Goal: Navigation & Orientation: Find specific page/section

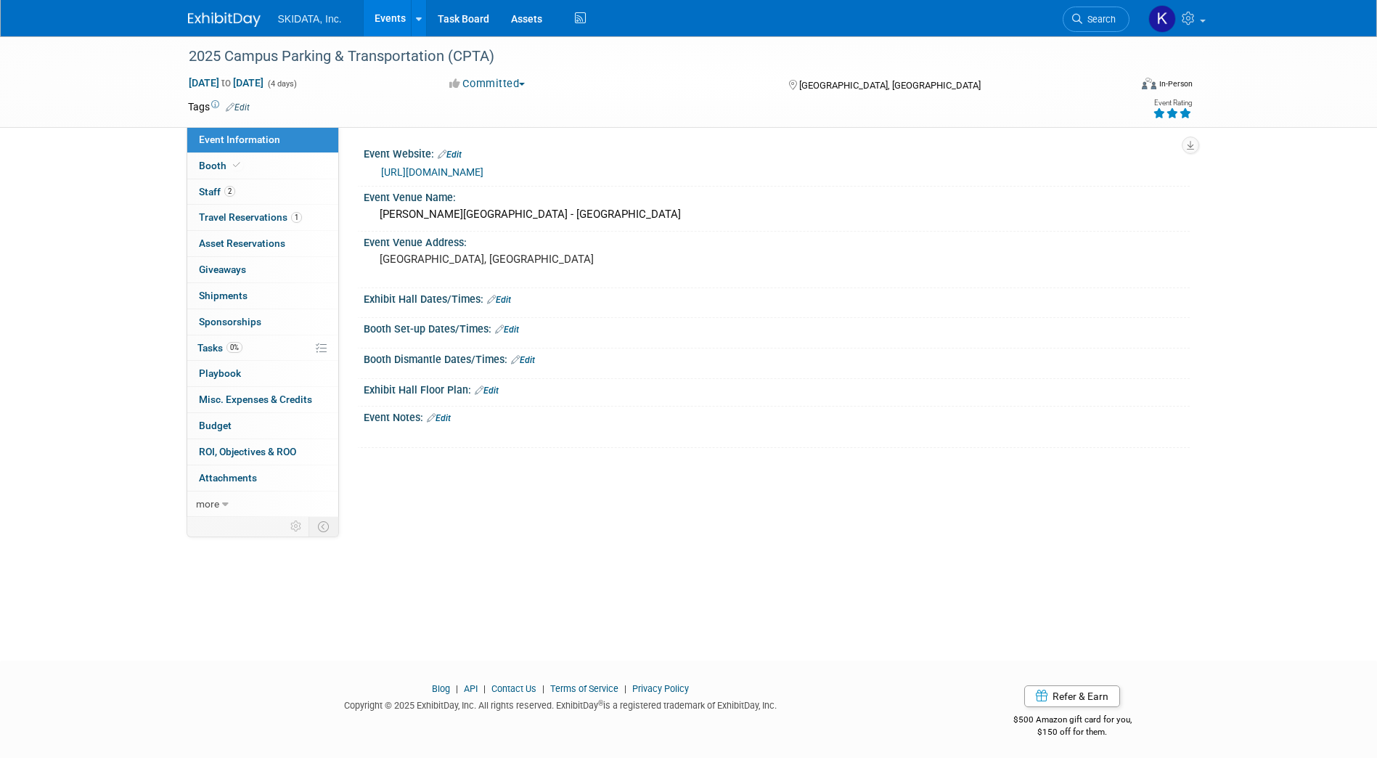
click at [390, 16] on link "Events" at bounding box center [390, 18] width 53 height 36
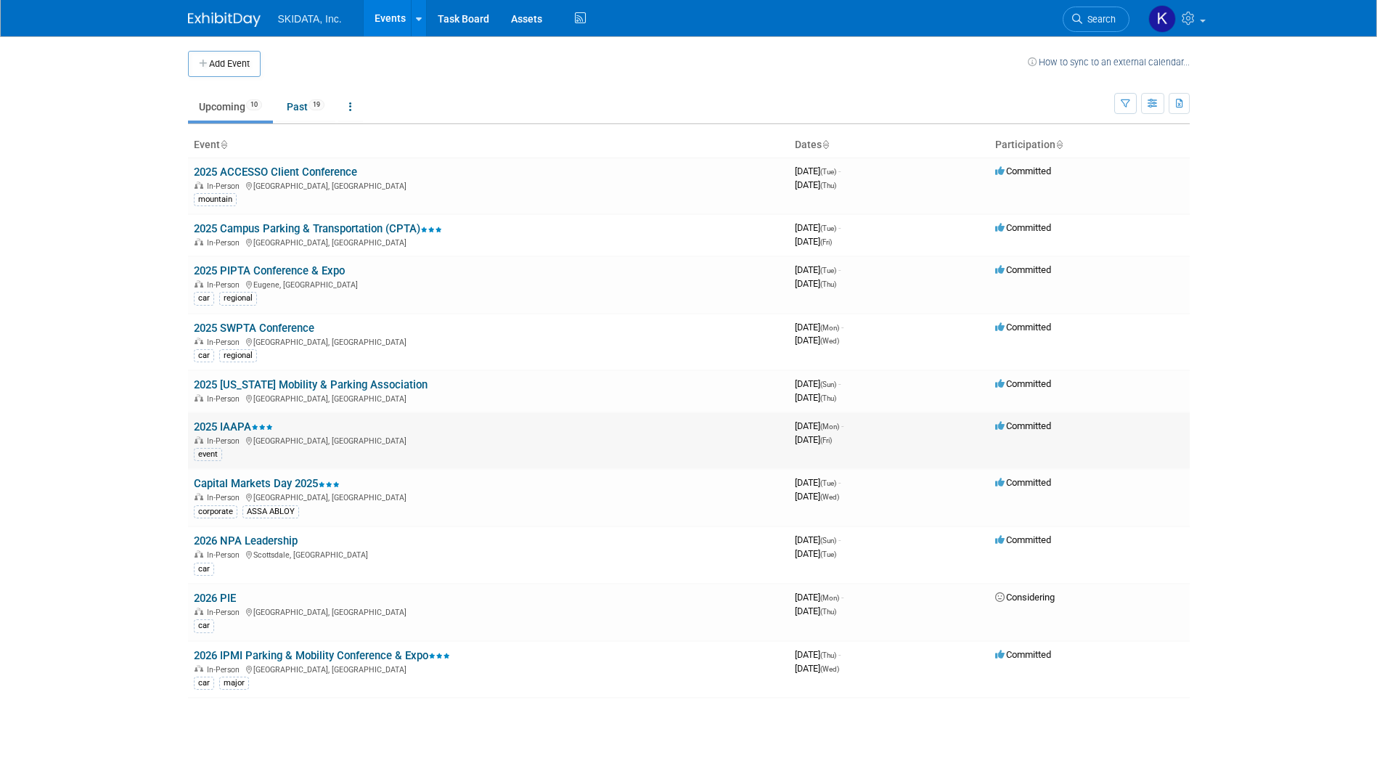
click at [234, 425] on link "2025 IAAPA" at bounding box center [233, 426] width 79 height 13
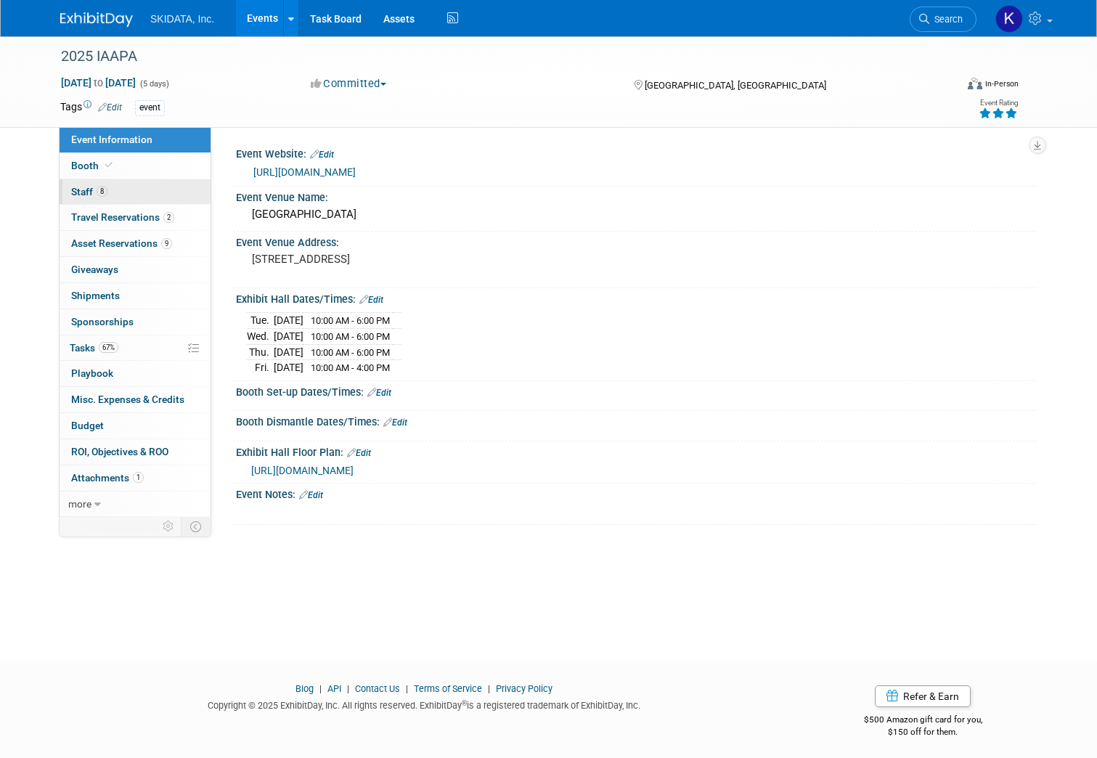
click at [76, 192] on span "Staff 8" at bounding box center [89, 192] width 36 height 12
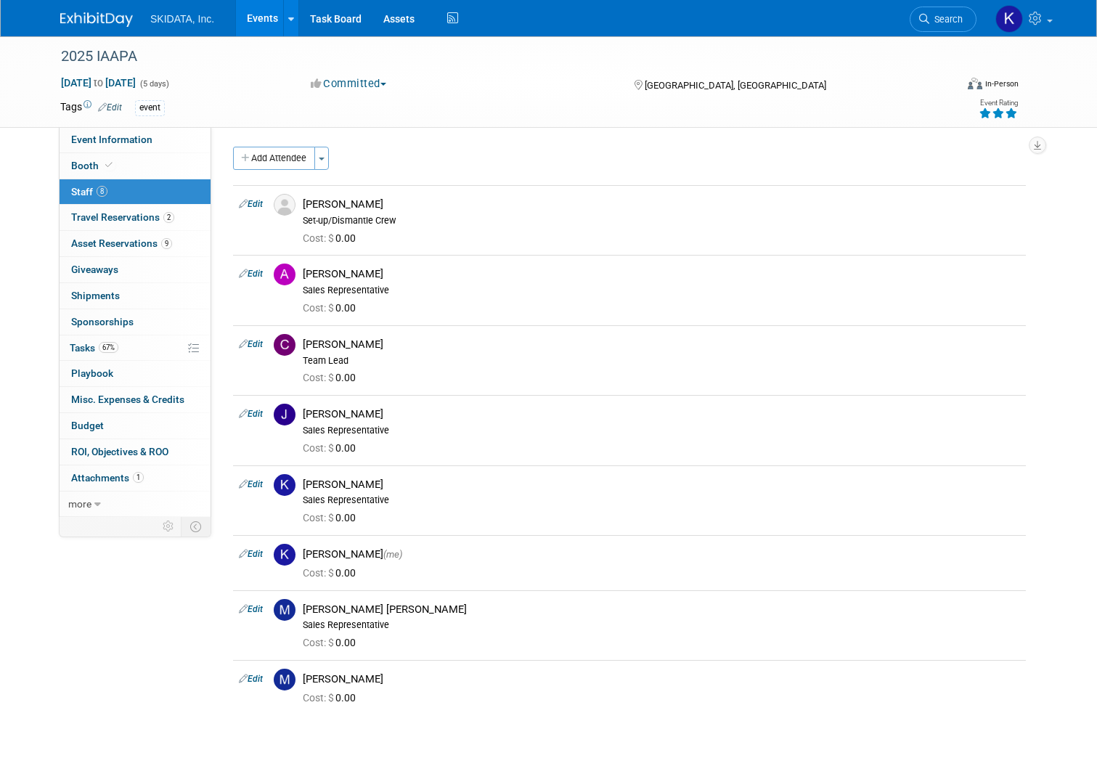
scroll to position [37, 0]
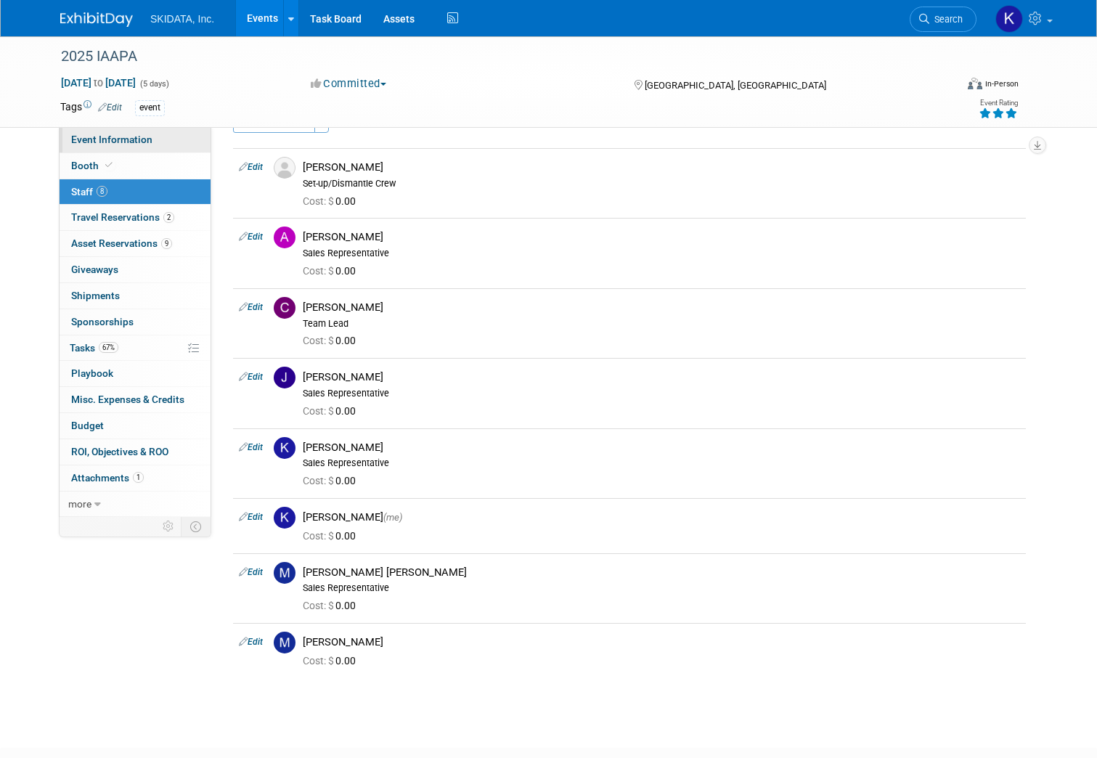
click at [101, 139] on span "Event Information" at bounding box center [111, 140] width 81 height 12
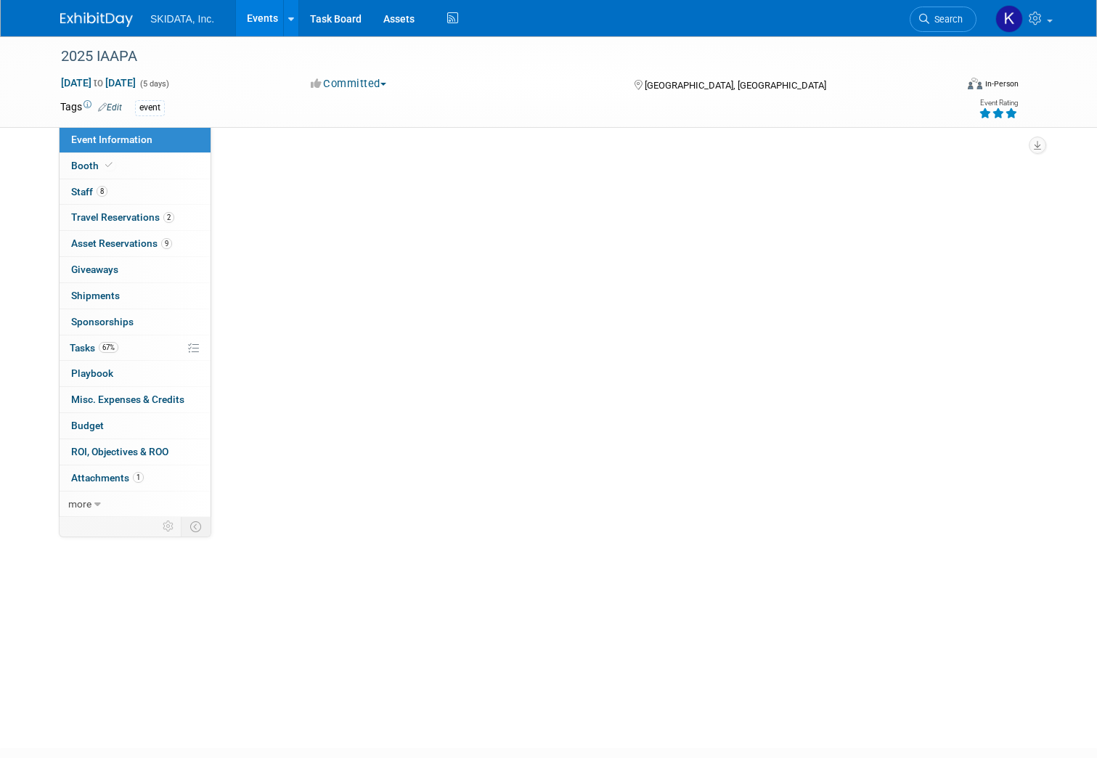
scroll to position [0, 0]
